Goal: Task Accomplishment & Management: Complete application form

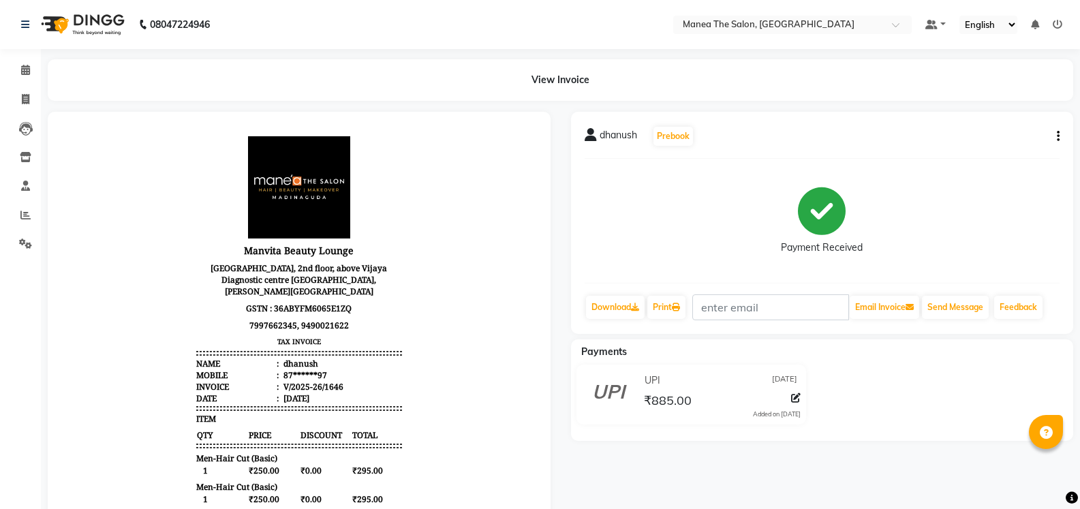
select select "service"
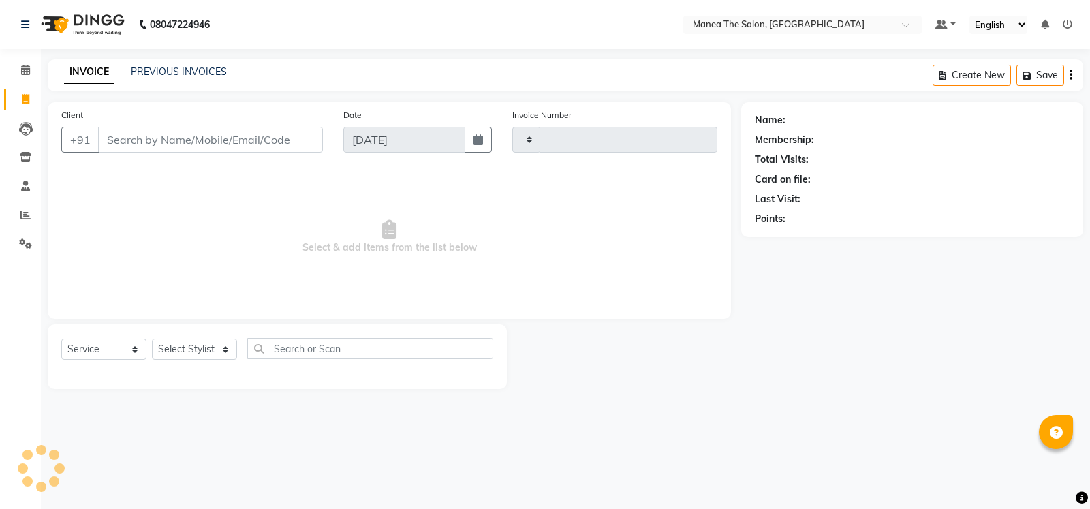
type input "1647"
select select "5514"
click at [224, 349] on select "Select Stylist [PERSON_NAME] [PERSON_NAME] [PERSON_NAME] [PERSON_NAME] [PERSON_…" at bounding box center [194, 348] width 85 height 21
select select "81963"
click at [152, 338] on select "Select Stylist [PERSON_NAME] [PERSON_NAME] [PERSON_NAME] [PERSON_NAME] [PERSON_…" at bounding box center [194, 348] width 85 height 21
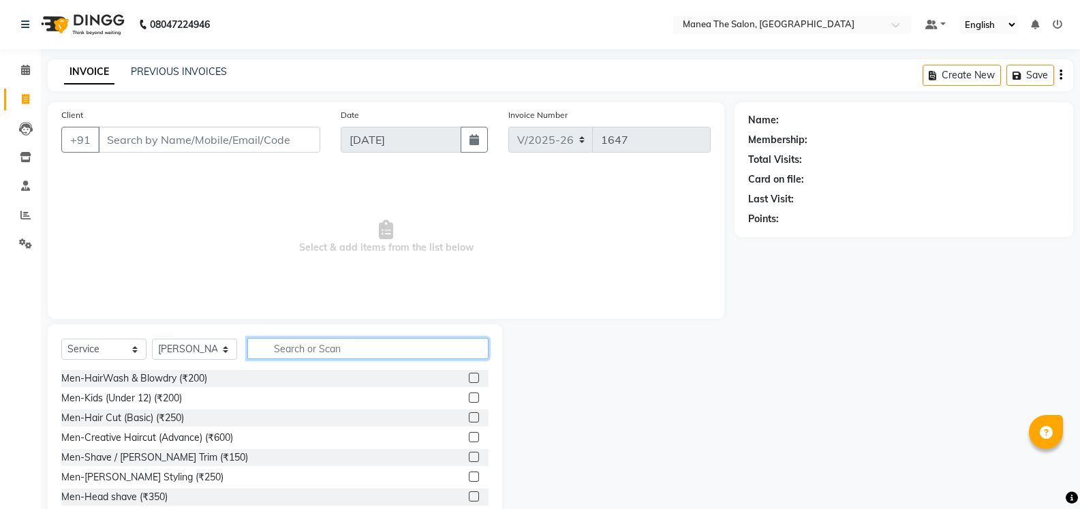
click at [349, 347] on input "text" at bounding box center [367, 348] width 241 height 21
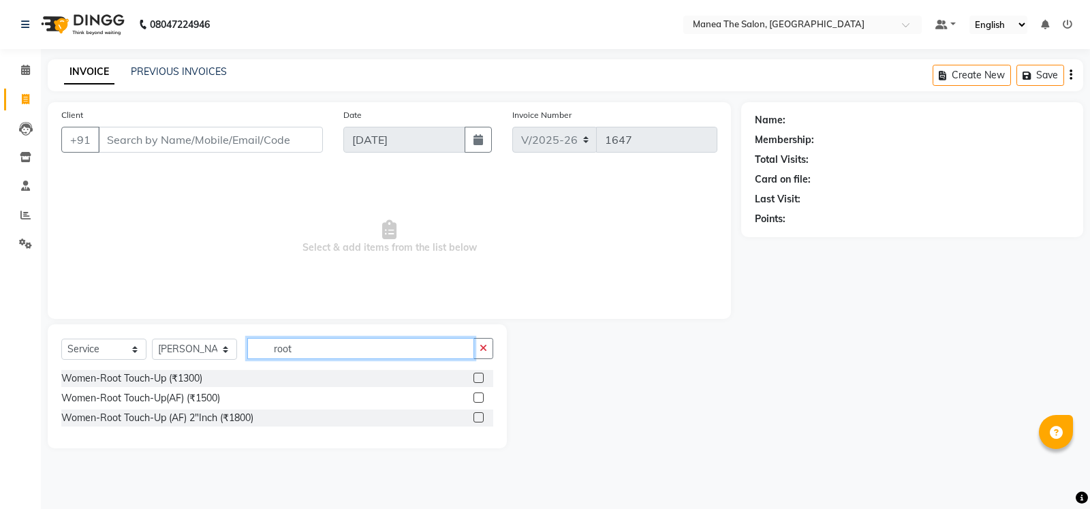
type input "root"
click at [481, 377] on label at bounding box center [478, 378] width 10 height 10
click at [481, 377] on input "checkbox" at bounding box center [477, 378] width 9 height 9
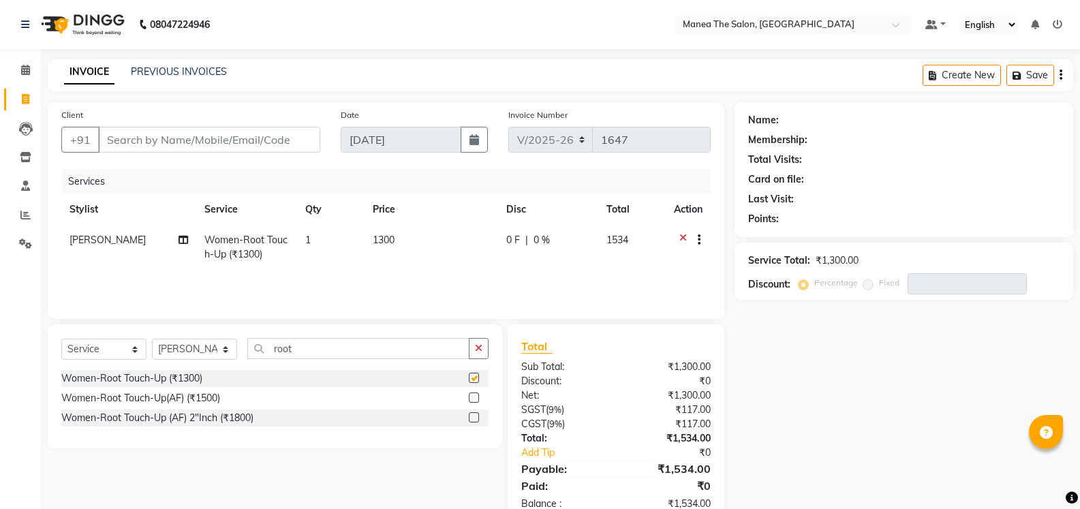
checkbox input "false"
click at [274, 136] on input "Client" at bounding box center [209, 140] width 222 height 26
type input "8"
type input "0"
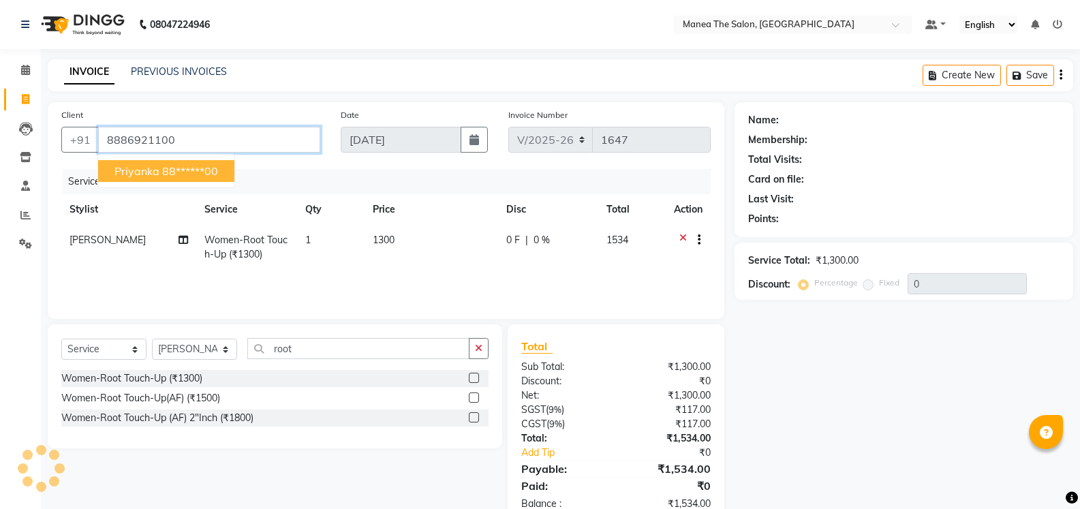
type input "8886921100"
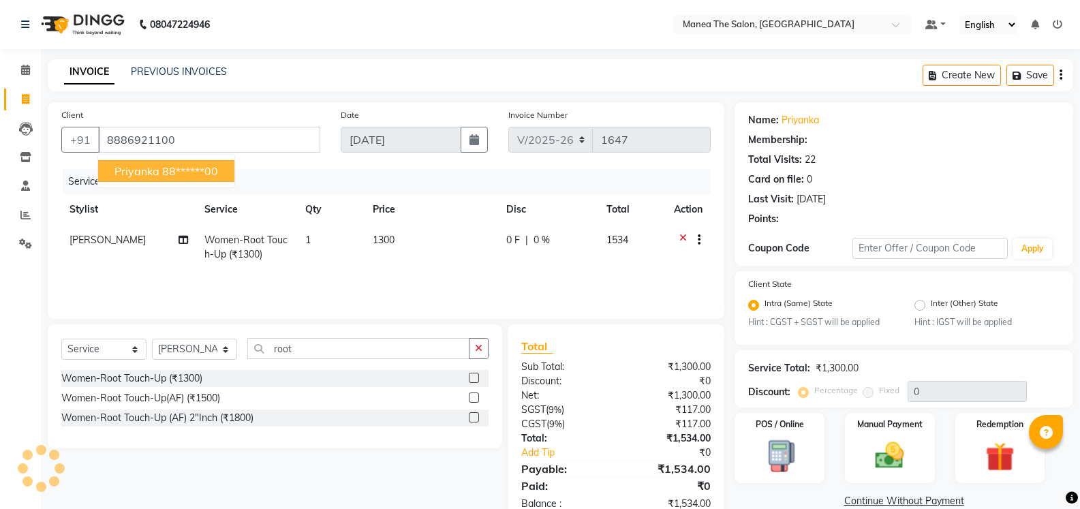
select select "1: Object"
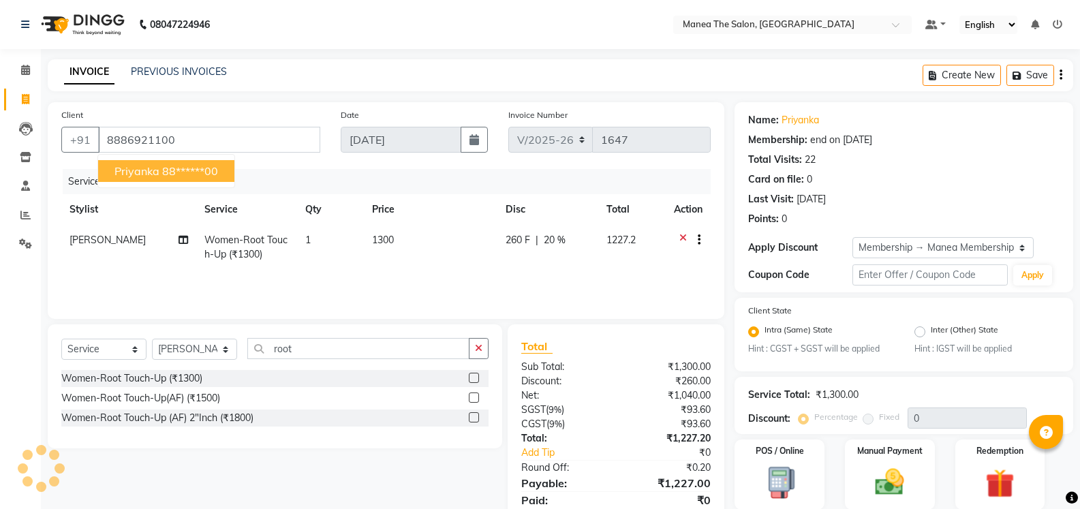
type input "20"
click at [227, 167] on button "Priyanka 88******00" at bounding box center [166, 171] width 136 height 22
type input "88******00"
click at [227, 167] on div "Client +91 88******00 Priyanka 88******00 Date [DATE] Invoice Number V/2025 V/[…" at bounding box center [386, 210] width 676 height 217
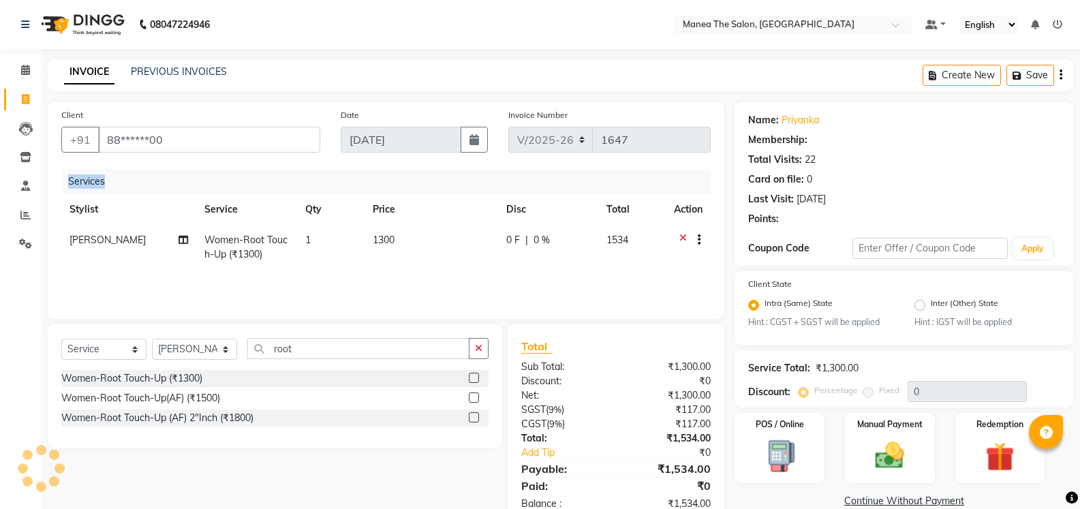
type input "20"
select select "1: Object"
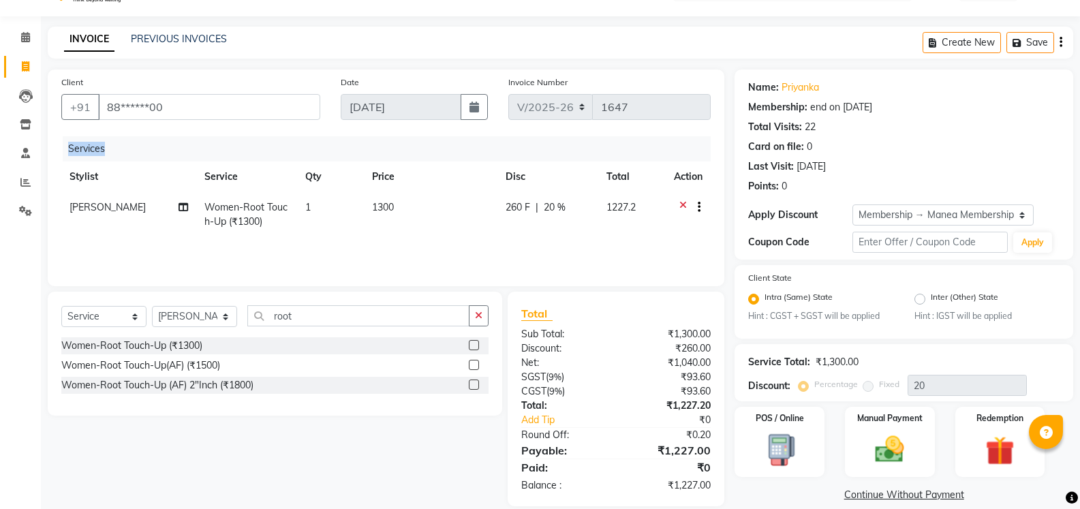
scroll to position [50, 0]
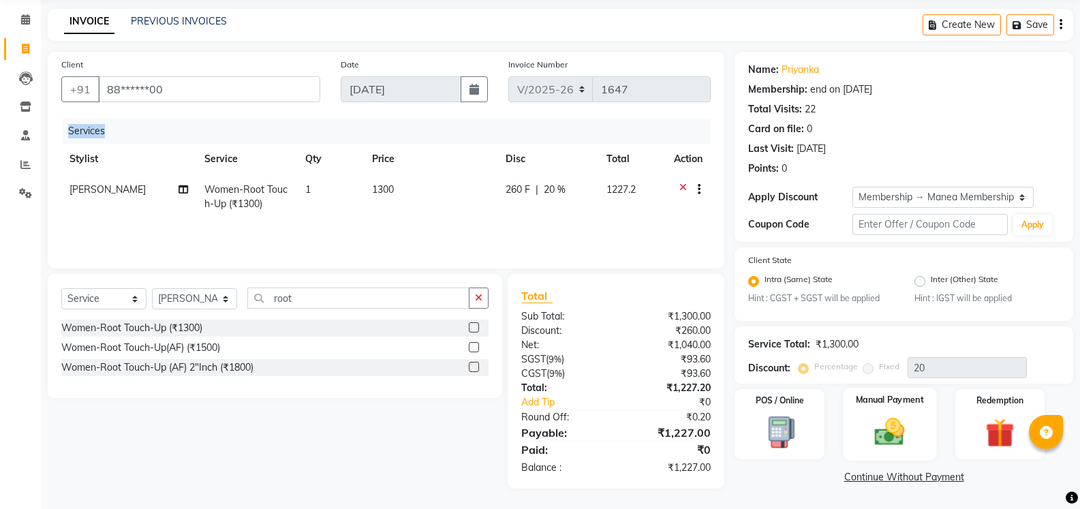
click at [906, 416] on img at bounding box center [889, 432] width 48 height 35
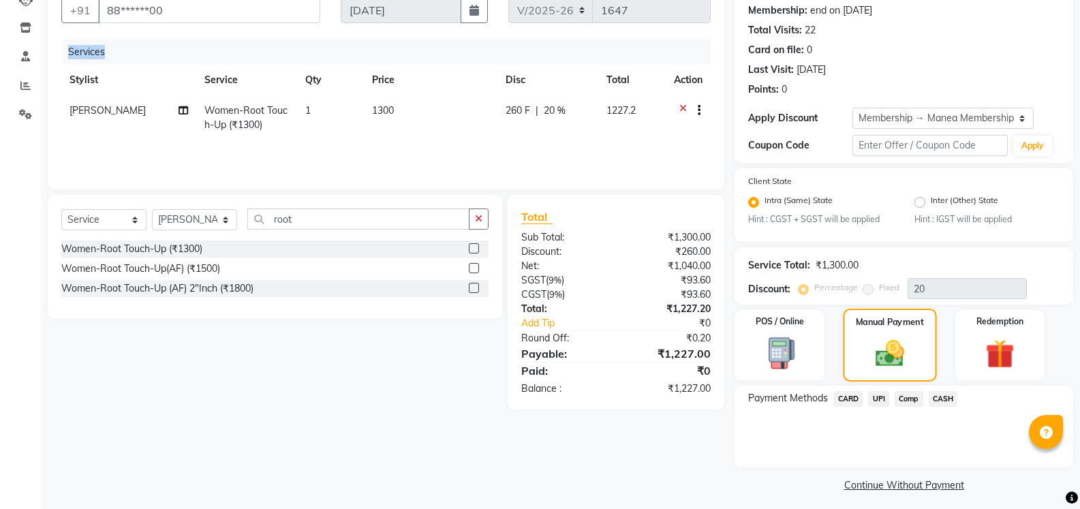
scroll to position [136, 0]
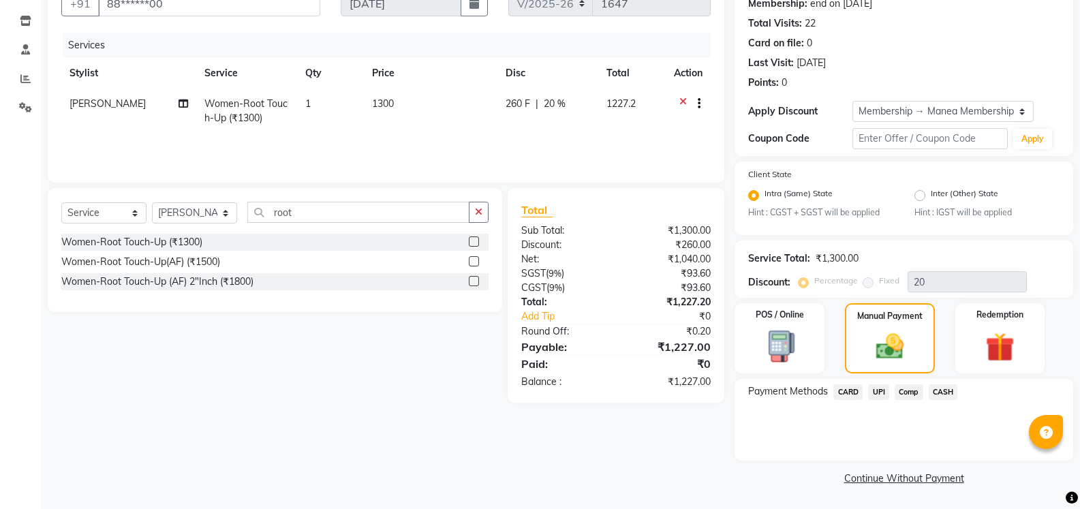
click at [877, 390] on span "UPI" at bounding box center [878, 392] width 21 height 16
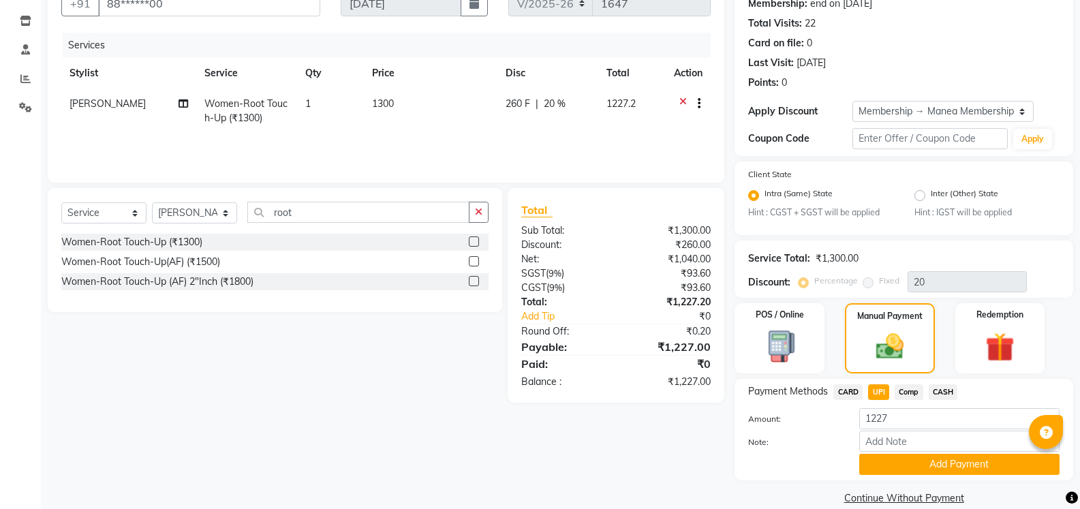
click at [928, 461] on button "Add Payment" at bounding box center [959, 464] width 200 height 21
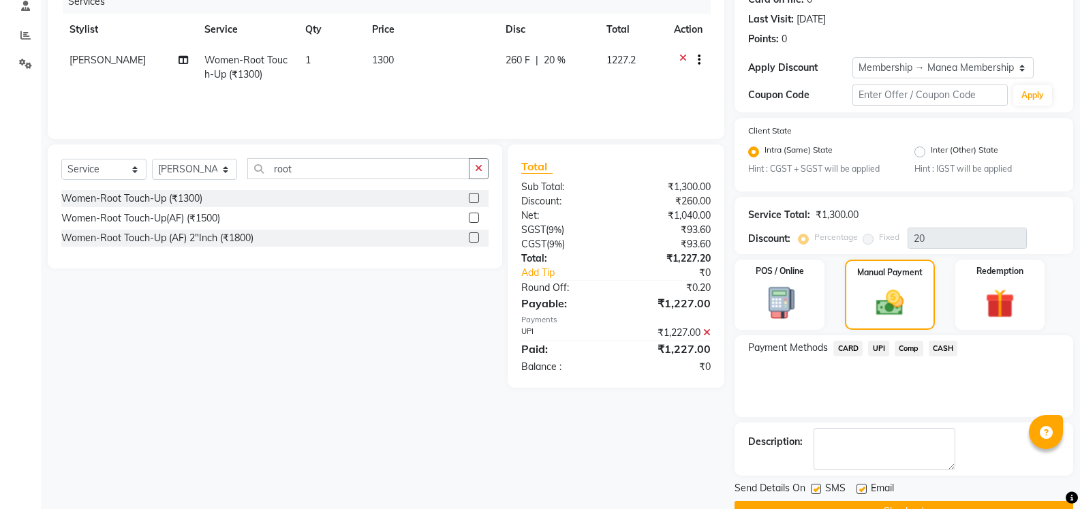
scroll to position [213, 0]
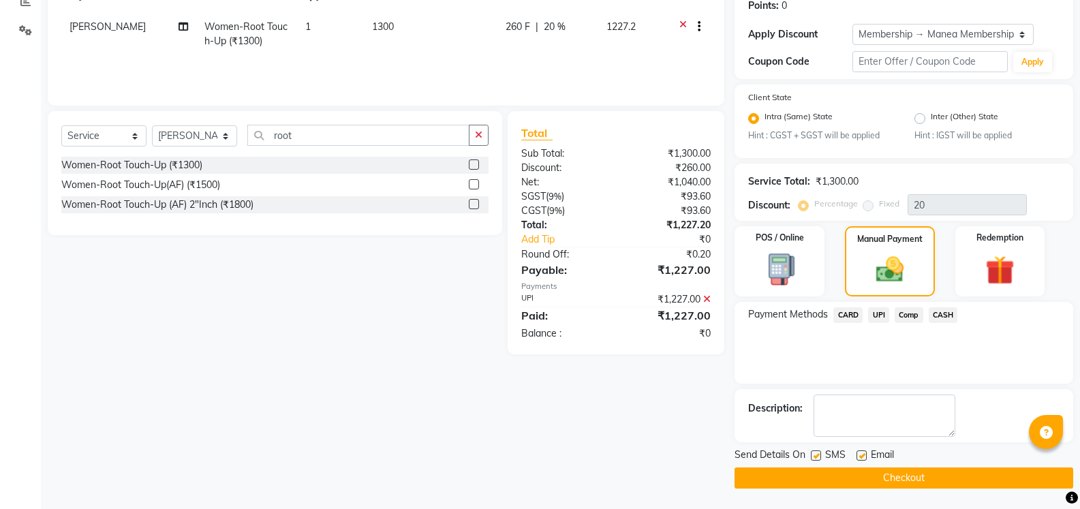
click at [939, 477] on button "Checkout" at bounding box center [903, 477] width 338 height 21
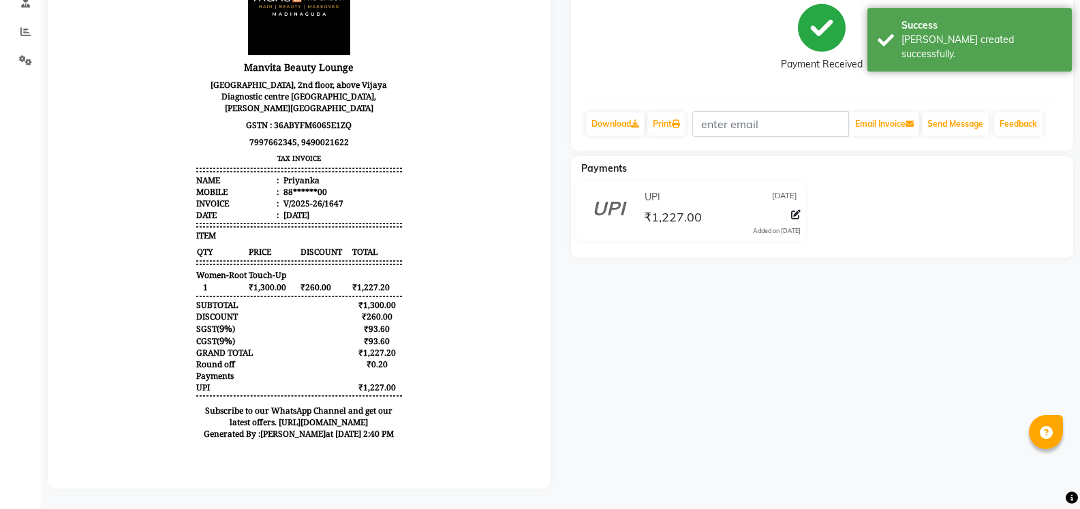
scroll to position [193, 0]
click at [671, 114] on link "Print" at bounding box center [666, 123] width 38 height 23
